Goal: Information Seeking & Learning: Learn about a topic

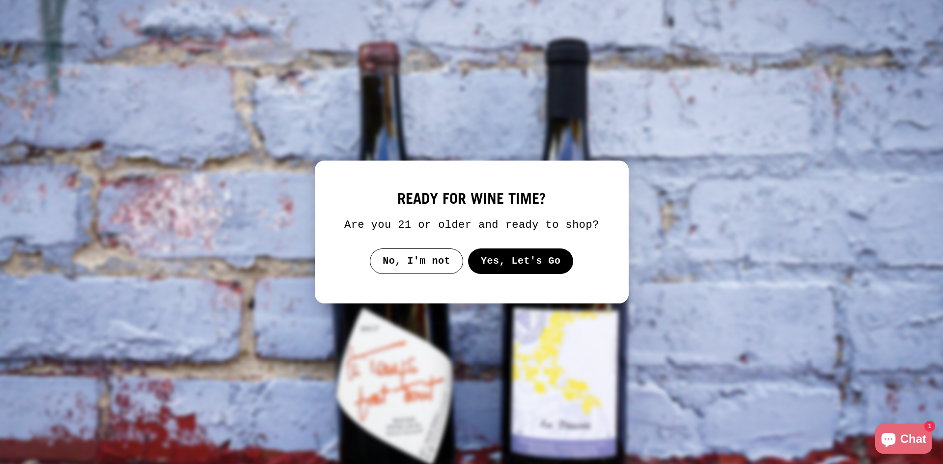
click at [487, 267] on button "Yes, Let's Go" at bounding box center [521, 261] width 106 height 26
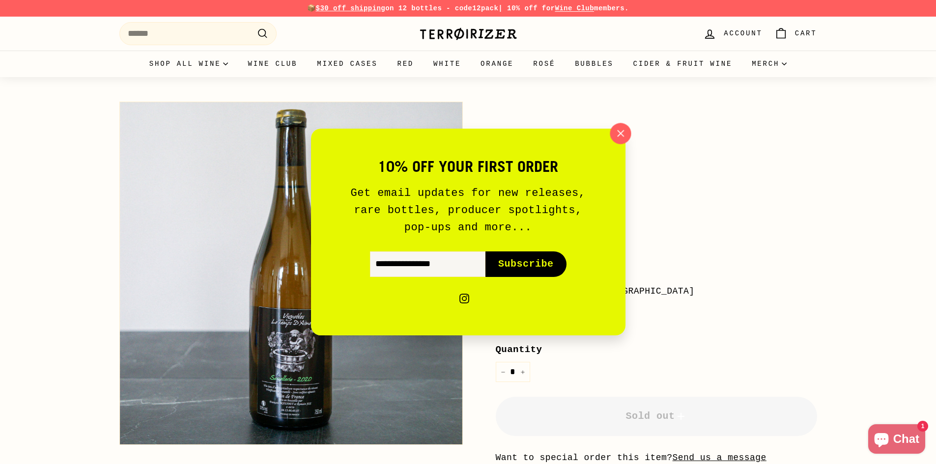
click at [619, 131] on icon "button" at bounding box center [619, 133] width 15 height 15
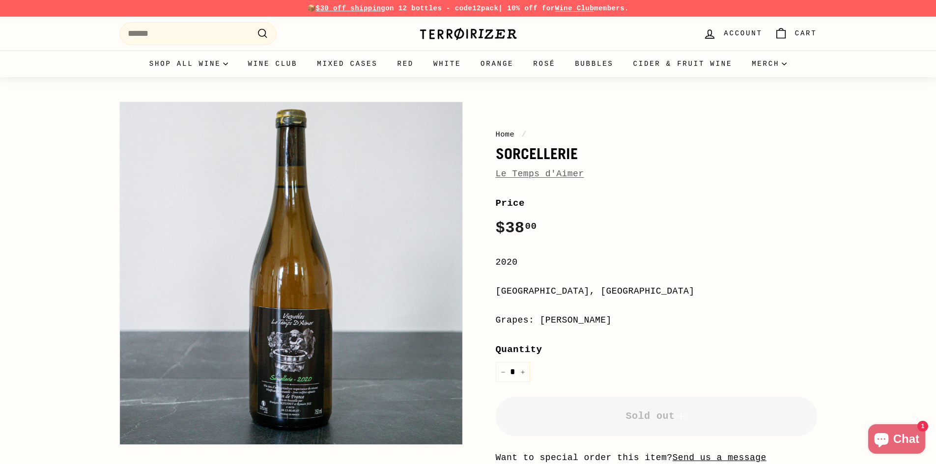
click at [607, 170] on div "Le Temps d'Aimer" at bounding box center [656, 174] width 321 height 14
drag, startPoint x: 583, startPoint y: 176, endPoint x: 494, endPoint y: 176, distance: 88.9
click at [494, 176] on div "Home / Sorcellerie Le Temps d'Aimer Price Regular price $38 00 $38.00 / 2020 [G…" at bounding box center [644, 317] width 343 height 441
copy link "Le Temps d'Aimer"
click at [582, 173] on div "Le Temps d'Aimer" at bounding box center [656, 174] width 321 height 14
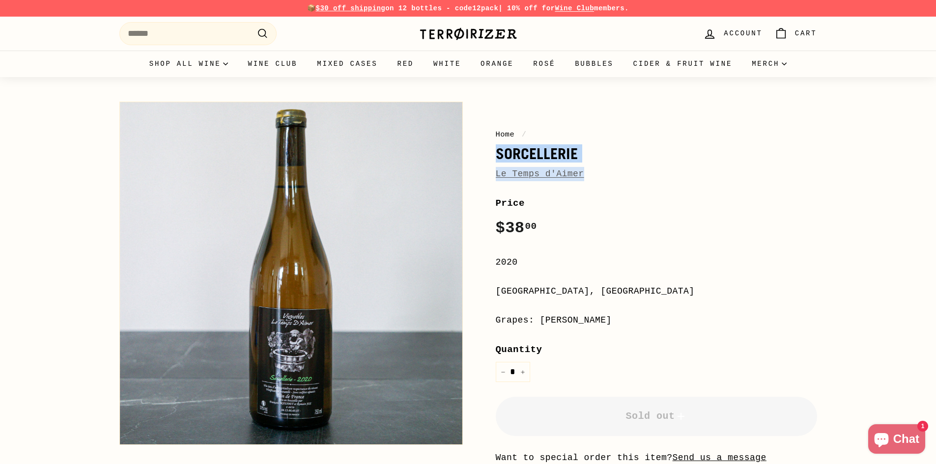
drag, startPoint x: 586, startPoint y: 171, endPoint x: 494, endPoint y: 154, distance: 93.9
click at [494, 154] on div "Home / Sorcellerie Le Temps d'Aimer Price Regular price $38 00 $38.00 / 2020 [G…" at bounding box center [644, 317] width 343 height 441
copy div "Sorcellerie Le Temps d'Aimer"
